Goal: Information Seeking & Learning: Find specific fact

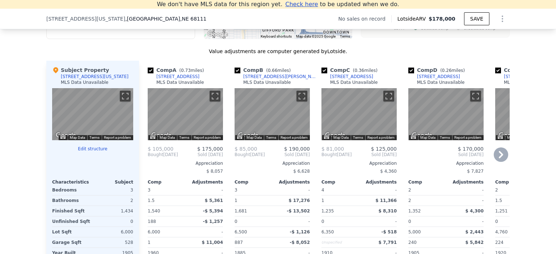
scroll to position [685, 0]
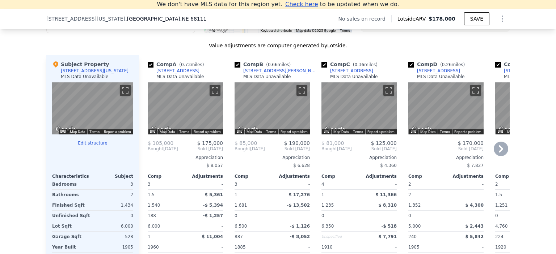
click at [498, 154] on icon at bounding box center [501, 149] width 14 height 14
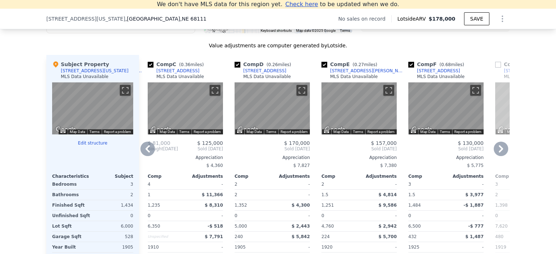
click at [498, 154] on icon at bounding box center [501, 149] width 14 height 14
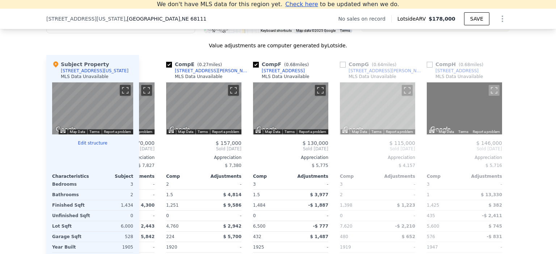
scroll to position [0, 347]
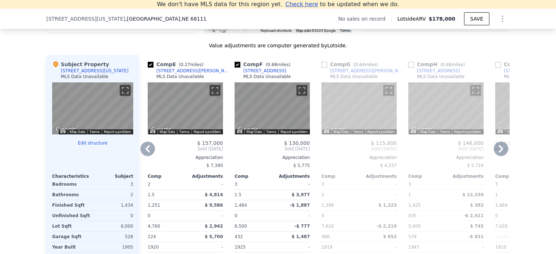
click at [497, 155] on icon at bounding box center [501, 149] width 14 height 14
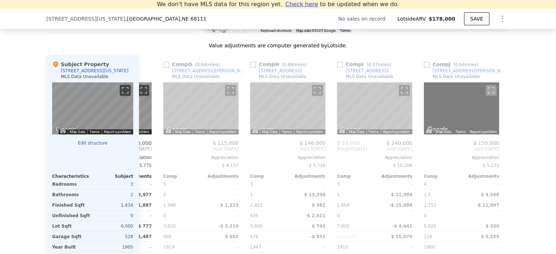
scroll to position [0, 521]
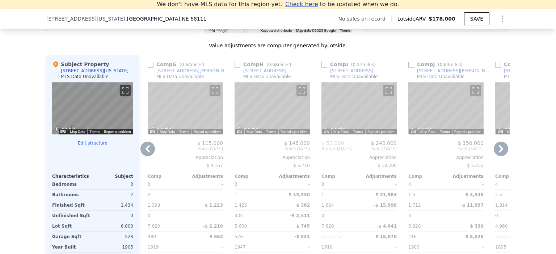
click at [144, 153] on icon at bounding box center [147, 149] width 14 height 14
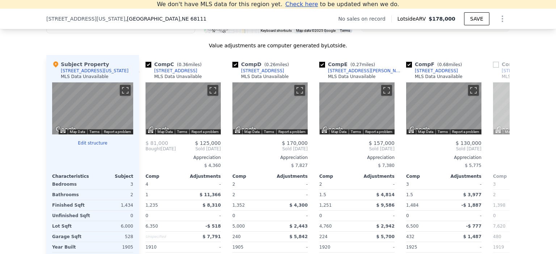
scroll to position [0, 174]
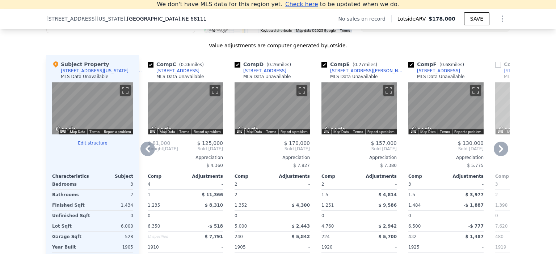
click at [144, 153] on icon at bounding box center [147, 149] width 14 height 14
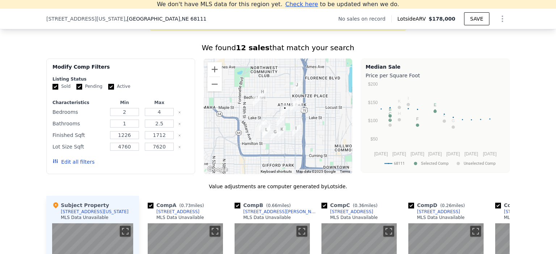
scroll to position [540, 0]
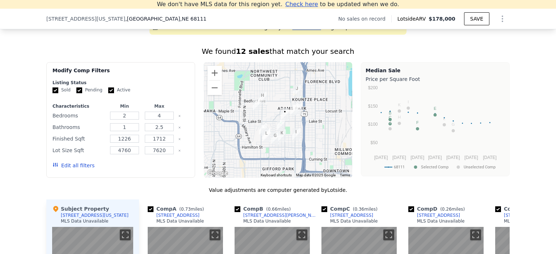
click at [108, 93] on input "Active" at bounding box center [111, 91] width 6 height 6
checkbox input "false"
click at [76, 93] on input "Pending" at bounding box center [79, 91] width 6 height 6
checkbox input "false"
click at [164, 171] on button "Update Search" at bounding box center [161, 166] width 55 height 10
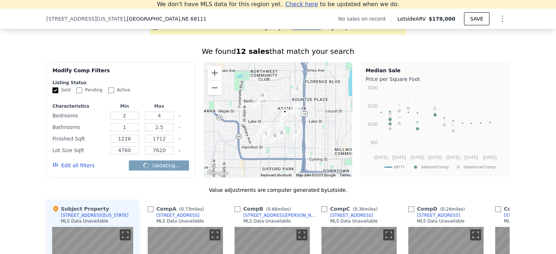
checkbox input "false"
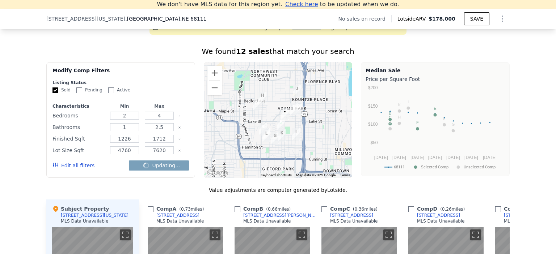
checkbox input "false"
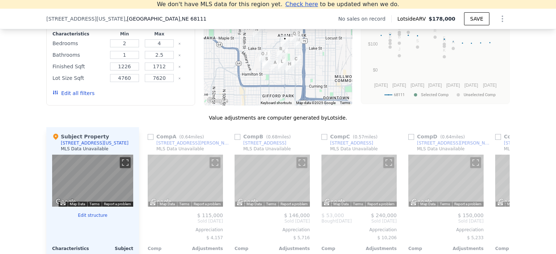
scroll to position [649, 0]
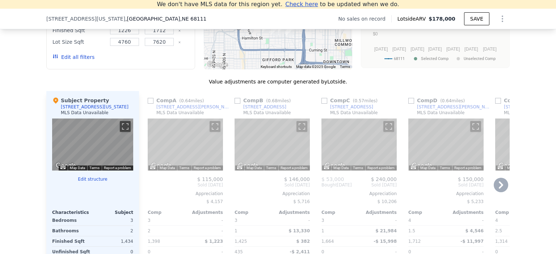
click at [499, 189] on icon at bounding box center [501, 185] width 4 height 7
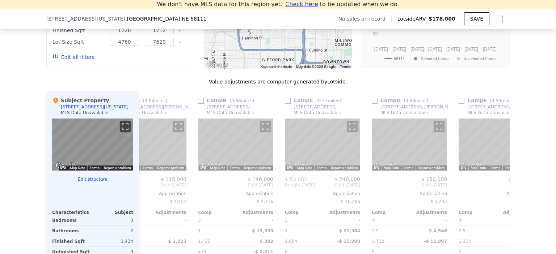
scroll to position [0, 174]
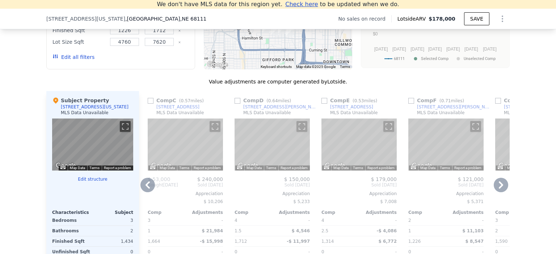
click at [500, 186] on icon at bounding box center [501, 185] width 14 height 14
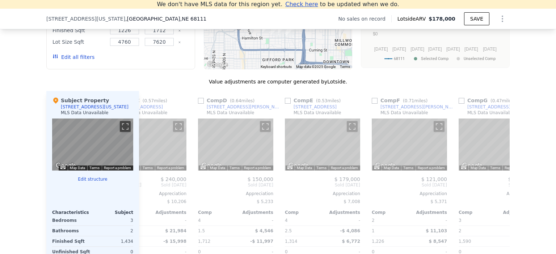
scroll to position [0, 347]
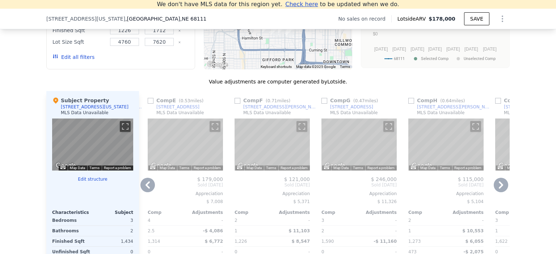
click at [500, 186] on icon at bounding box center [501, 185] width 14 height 14
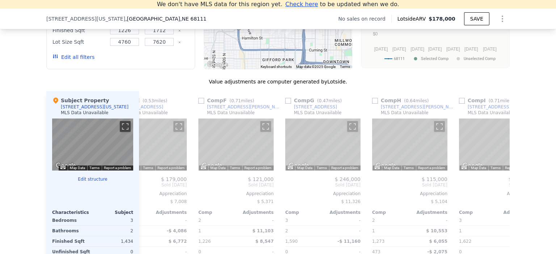
scroll to position [0, 521]
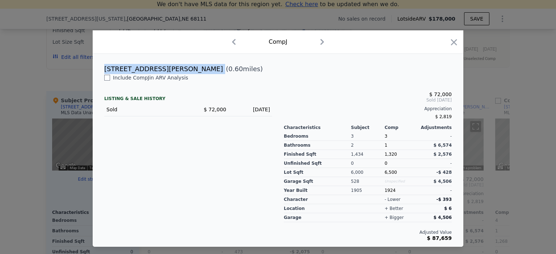
drag, startPoint x: 147, startPoint y: 70, endPoint x: 103, endPoint y: 70, distance: 44.2
click at [103, 70] on div "[STREET_ADDRESS][PERSON_NAME] ( 0.60 miles)" at bounding box center [277, 69] width 359 height 10
copy div "[STREET_ADDRESS][PERSON_NAME]"
checkbox input "true"
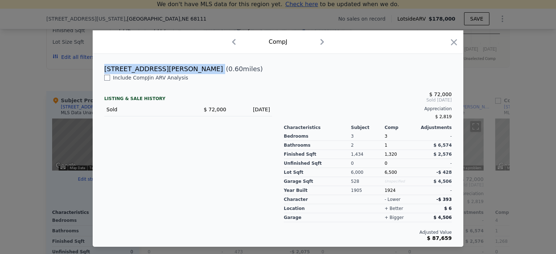
checkbox input "true"
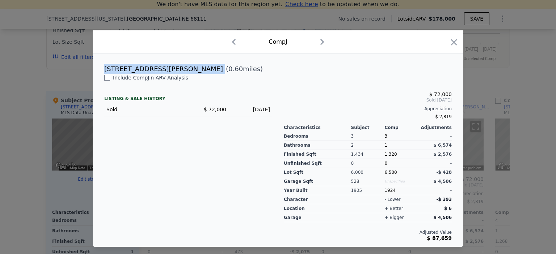
checkbox input "true"
click at [451, 43] on icon "button" at bounding box center [454, 42] width 10 height 10
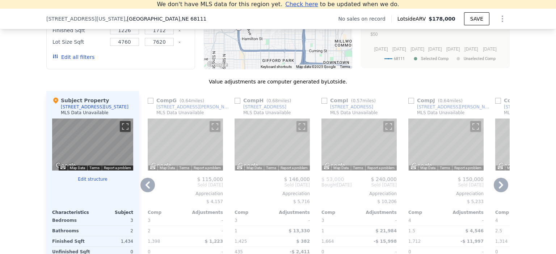
scroll to position [721, 0]
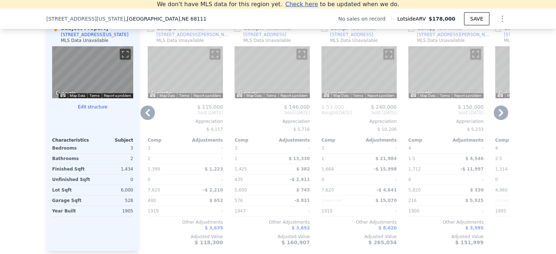
click at [497, 118] on icon at bounding box center [501, 113] width 14 height 14
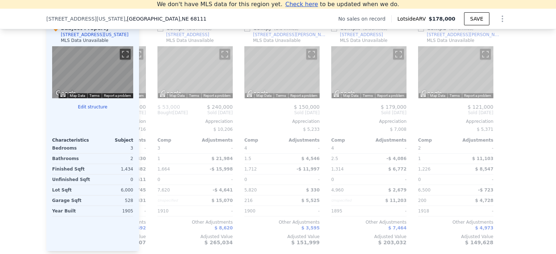
scroll to position [0, 689]
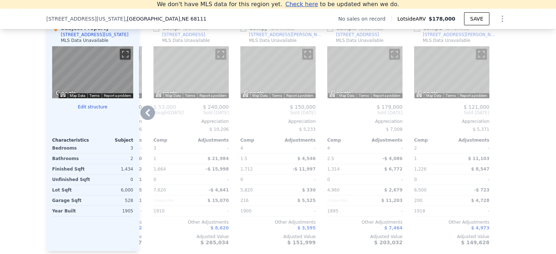
click at [145, 117] on icon at bounding box center [147, 113] width 14 height 14
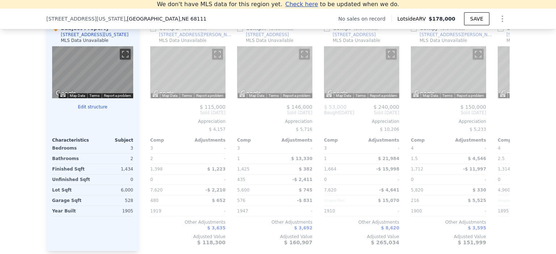
scroll to position [0, 515]
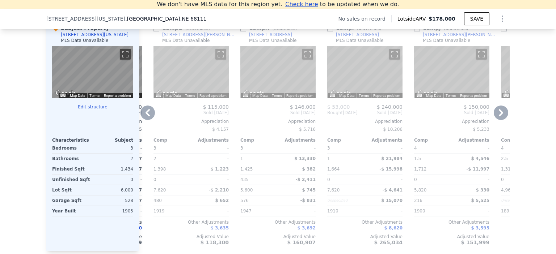
click at [350, 116] on div "Bought [DATE]" at bounding box center [342, 113] width 30 height 6
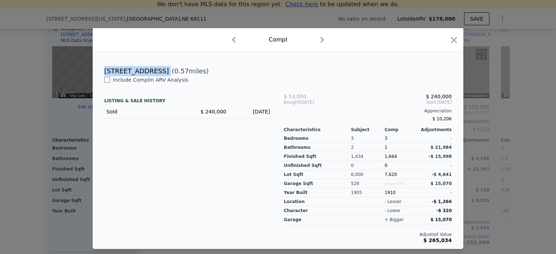
drag, startPoint x: 147, startPoint y: 72, endPoint x: 103, endPoint y: 75, distance: 44.6
click at [103, 75] on div "[STREET_ADDRESS] ( 0.57 miles)" at bounding box center [277, 71] width 359 height 10
copy div "[STREET_ADDRESS]"
click at [453, 39] on icon "button" at bounding box center [454, 40] width 10 height 10
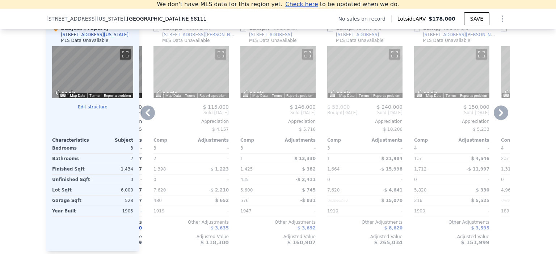
click at [145, 117] on icon at bounding box center [147, 112] width 4 height 7
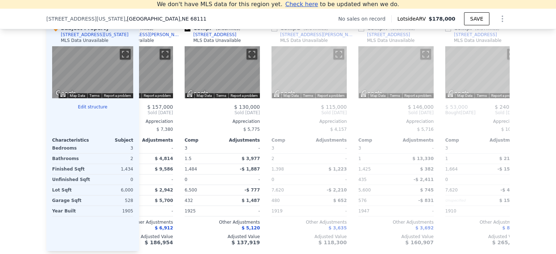
scroll to position [0, 342]
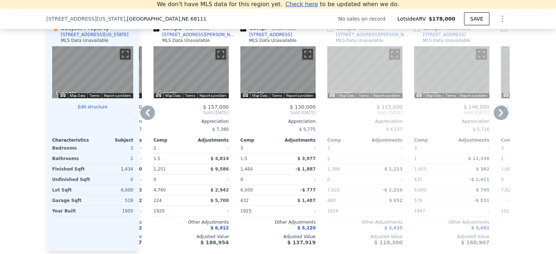
click at [147, 120] on icon at bounding box center [147, 113] width 14 height 14
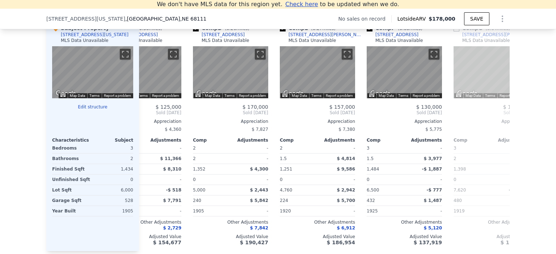
scroll to position [0, 168]
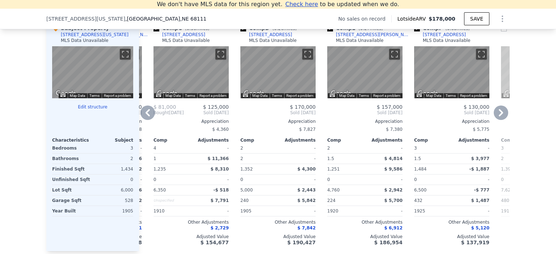
click at [146, 117] on icon at bounding box center [147, 113] width 14 height 14
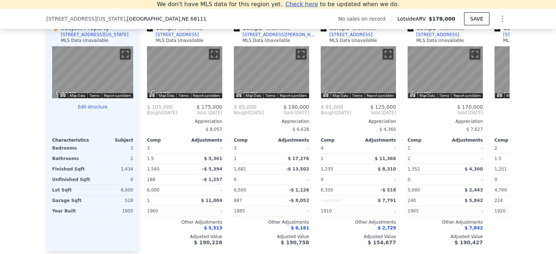
scroll to position [0, 0]
